Goal: Information Seeking & Learning: Learn about a topic

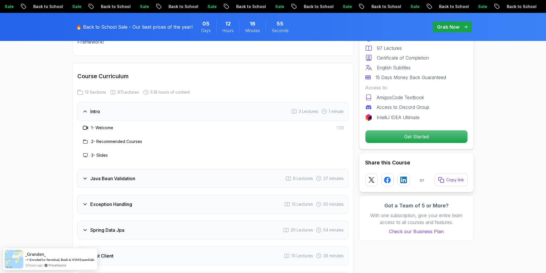
scroll to position [745, 0]
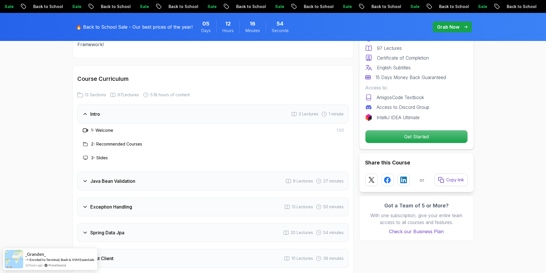
click at [88, 111] on icon at bounding box center [85, 114] width 6 height 6
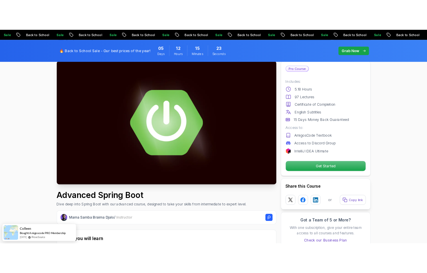
scroll to position [86, 0]
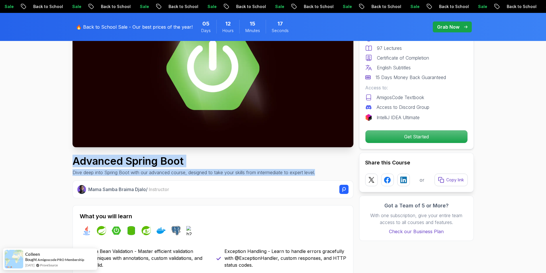
drag, startPoint x: 93, startPoint y: 164, endPoint x: 335, endPoint y: 174, distance: 241.9
copy div "Advanced Spring Boot Dive deep into Spring Boot with our advanced course, desig…"
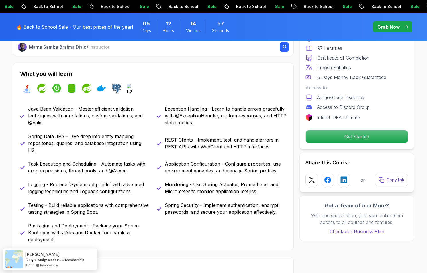
scroll to position [229, 0]
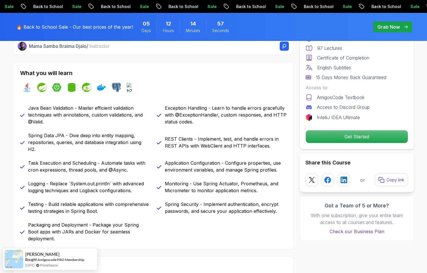
click at [158, 207] on icon at bounding box center [159, 208] width 5 height 5
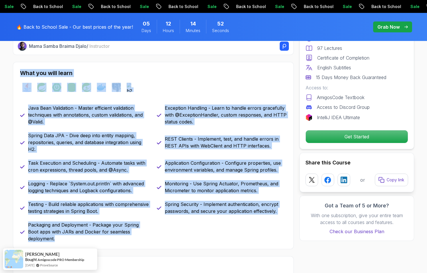
drag, startPoint x: 20, startPoint y: 72, endPoint x: 150, endPoint y: 232, distance: 206.1
click at [150, 210] on div "What you will learn java spring spring-boot spring-data-jpa spring-security doc…" at bounding box center [153, 156] width 281 height 188
copy div "What you will learn java spring spring-boot spring-data-jpa spring-security doc…"
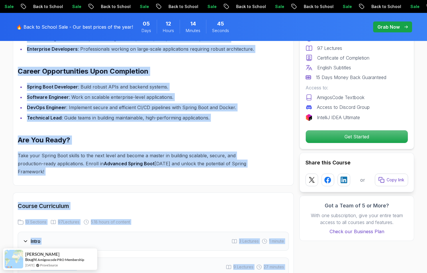
scroll to position [633, 0]
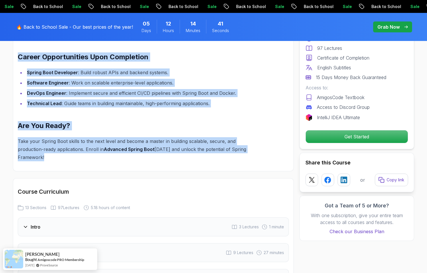
drag, startPoint x: 14, startPoint y: 66, endPoint x: 247, endPoint y: 144, distance: 245.7
click at [247, 144] on div "Elevate Your Development Skills with Spring Boot The Advanced Spring Boot cours…" at bounding box center [153, 12] width 281 height 318
copy div "Loremip Dolo Sitametcons Adipis elit Seddoe Temp Inc Utlabore Etdolo Magn aliqu…"
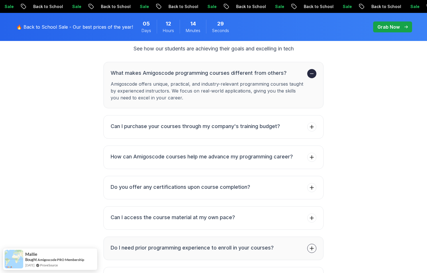
scroll to position [1808, 0]
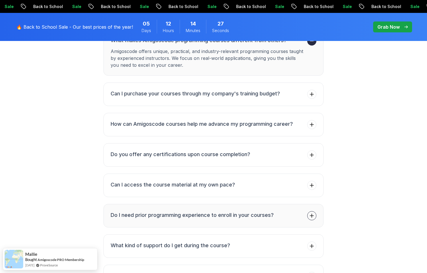
click at [214, 210] on h3 "Do I need prior programming experience to enroll in your courses?" at bounding box center [192, 215] width 163 height 8
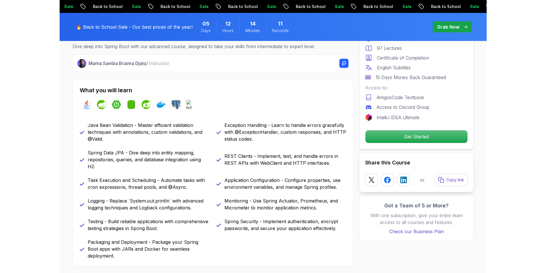
scroll to position [257, 0]
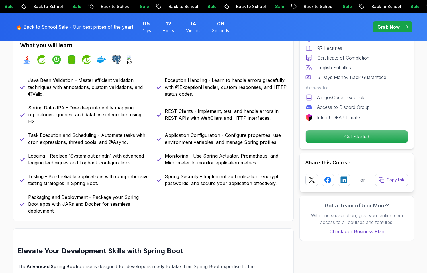
click at [204, 172] on div "Java Bean Validation - Master efficient validation techniques with annotations,…" at bounding box center [153, 146] width 267 height 138
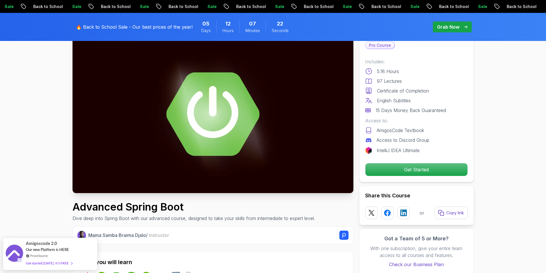
scroll to position [0, 0]
